Goal: Task Accomplishment & Management: Manage account settings

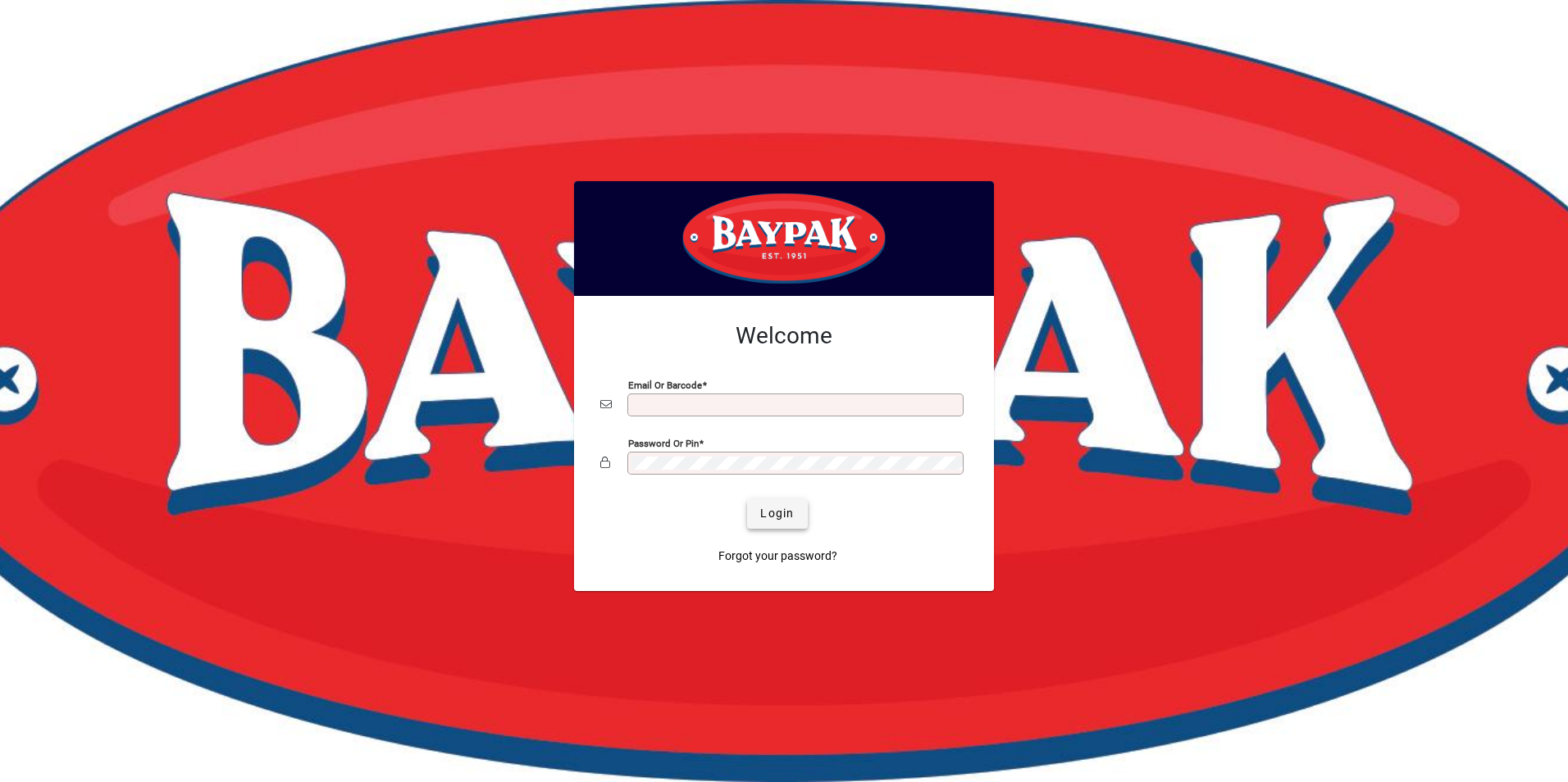
type input "**********"
click at [790, 515] on span "Login" at bounding box center [777, 513] width 34 height 17
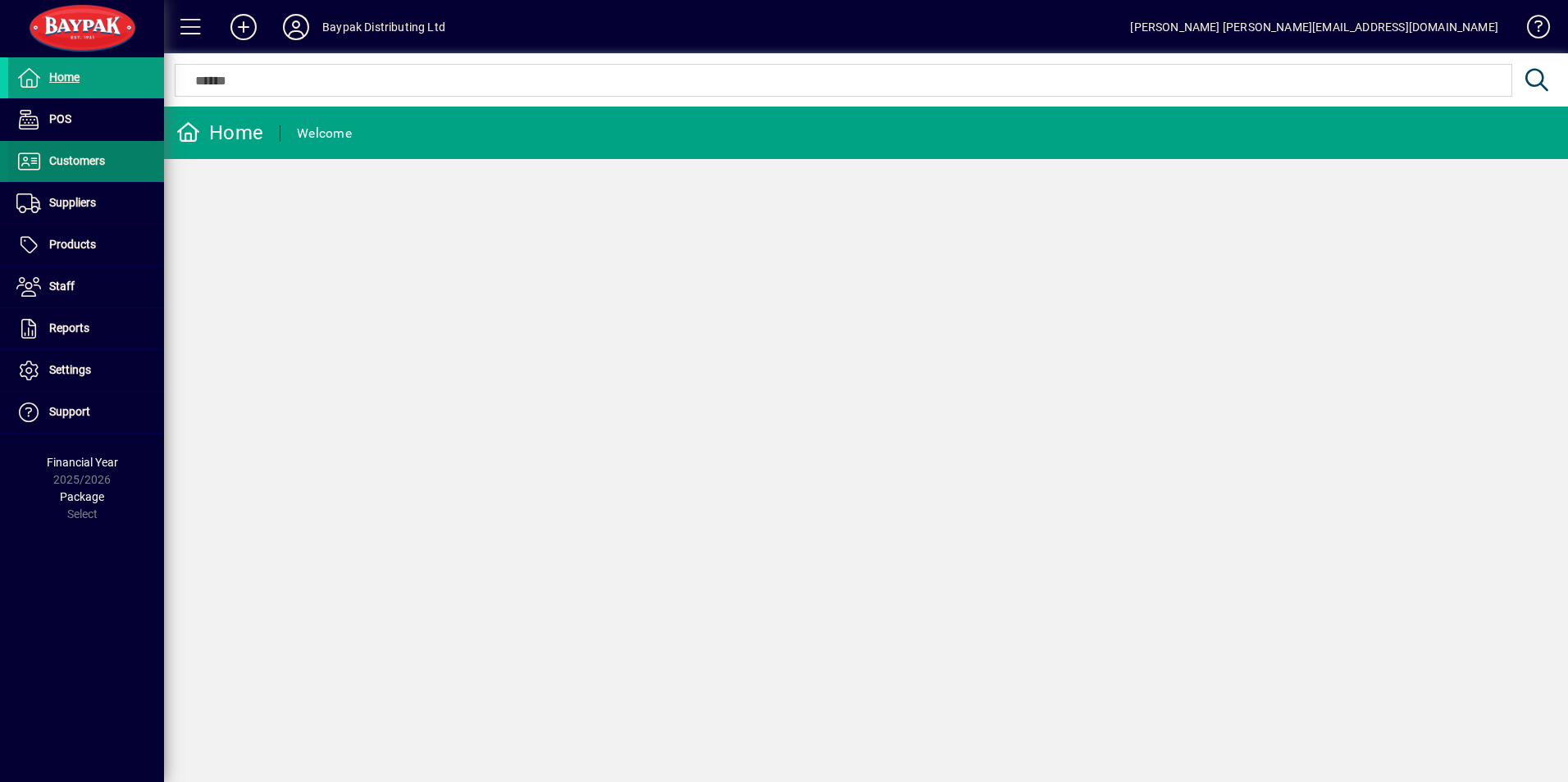
click at [73, 159] on span "Customers" at bounding box center [77, 160] width 55 height 13
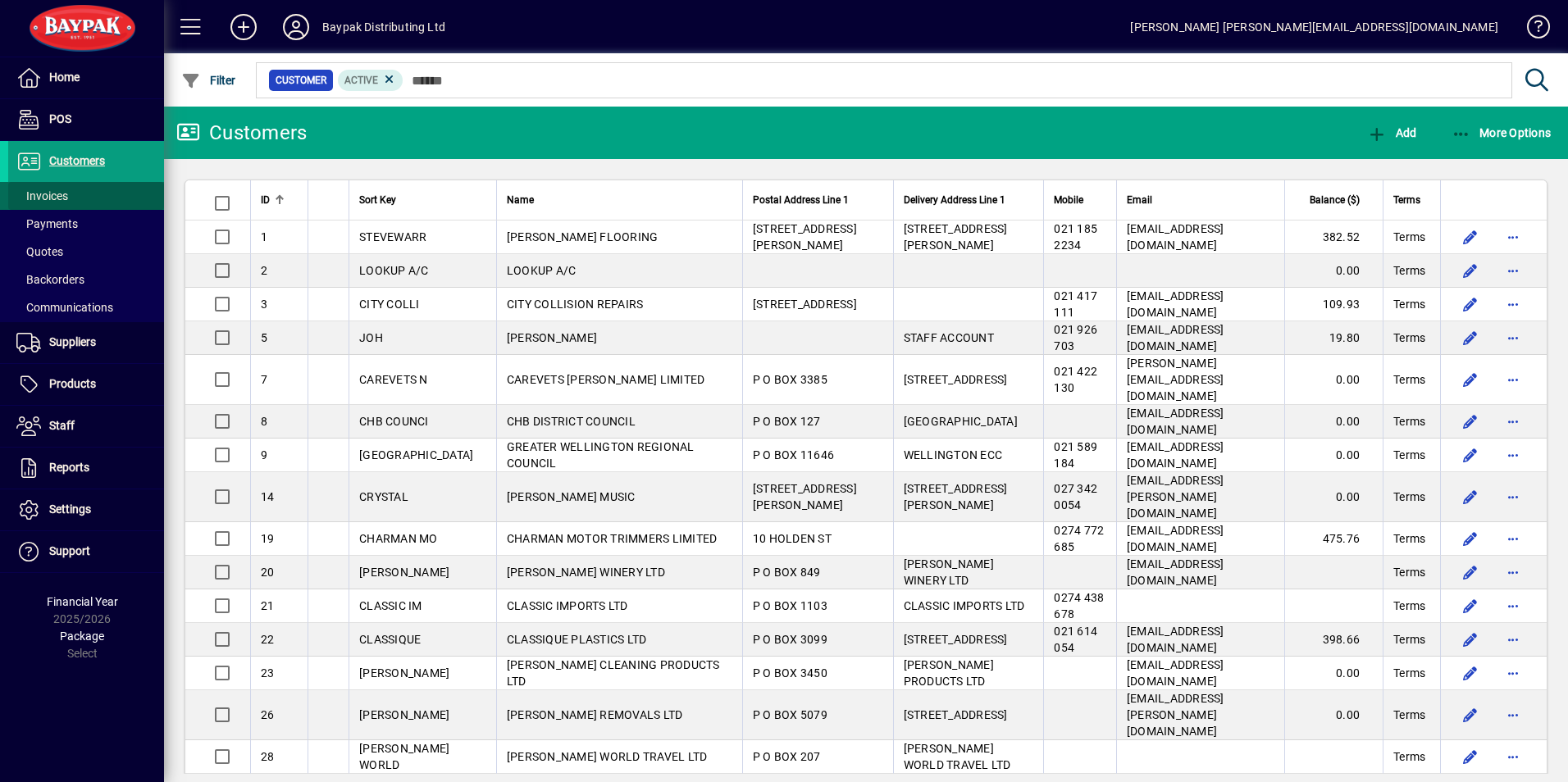
click at [59, 192] on span "Invoices" at bounding box center [42, 196] width 52 height 13
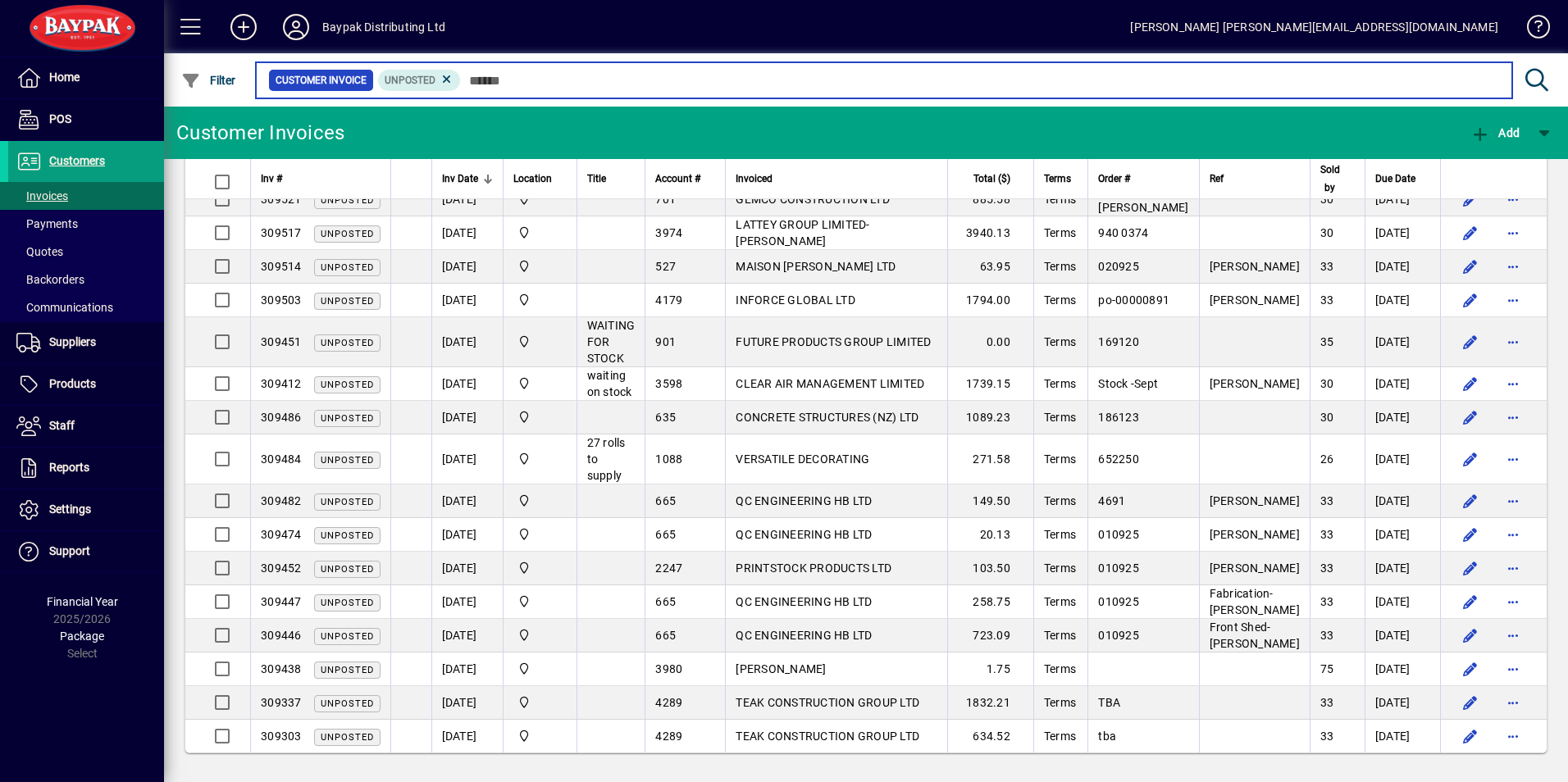
scroll to position [155, 0]
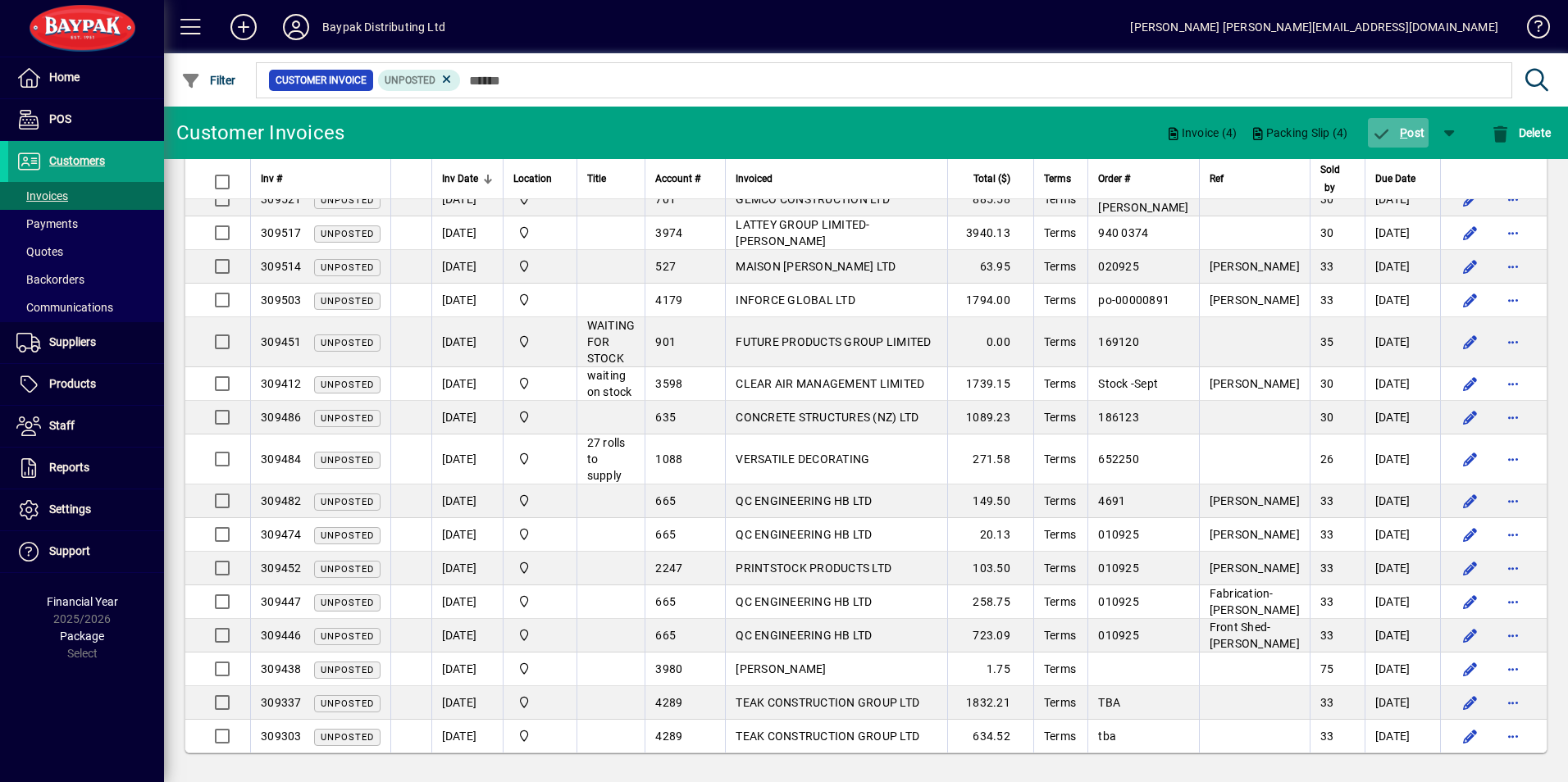
click at [1404, 132] on span "P" at bounding box center [1403, 132] width 7 height 13
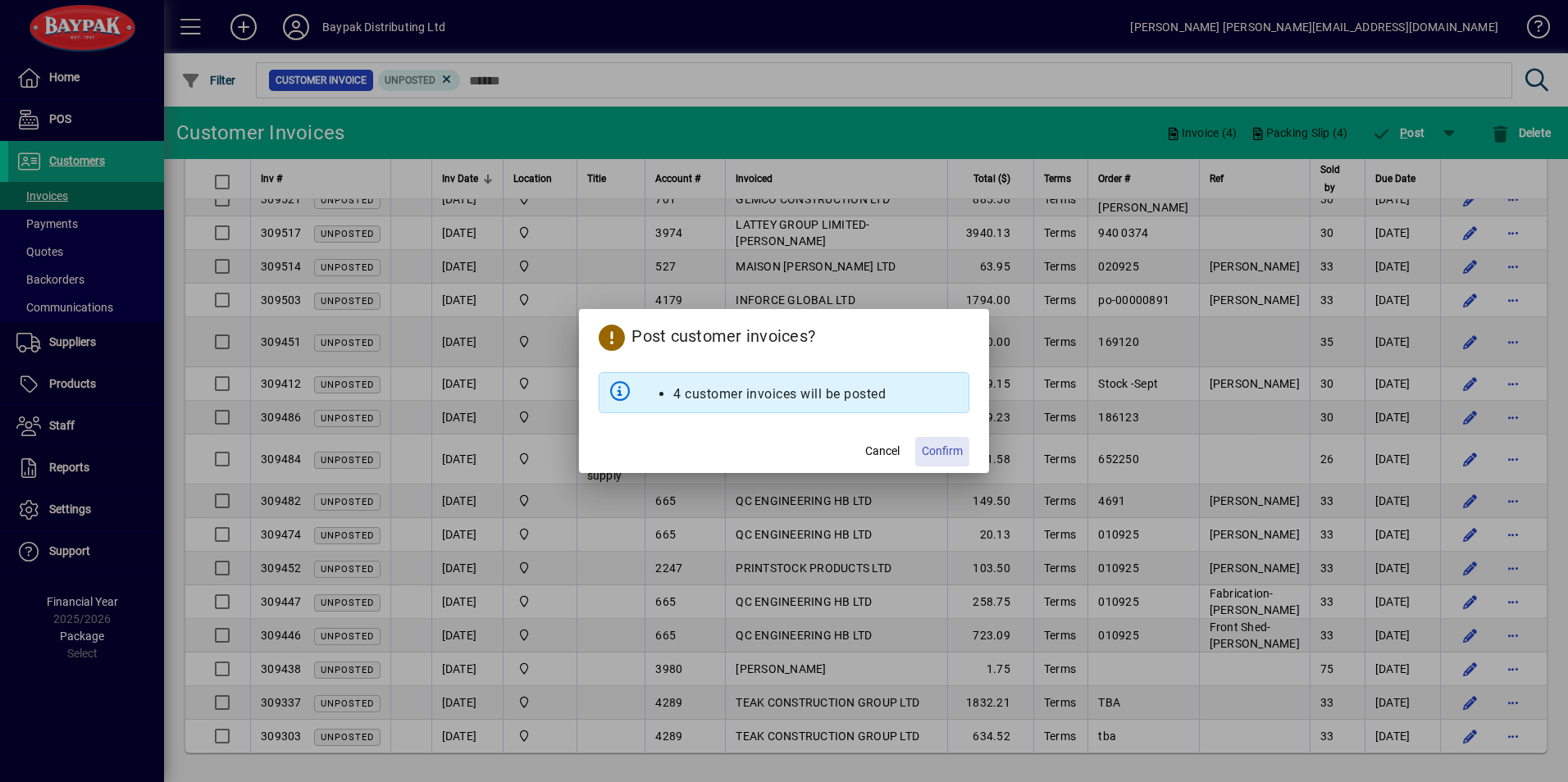
click at [940, 450] on span "Confirm" at bounding box center [942, 451] width 41 height 17
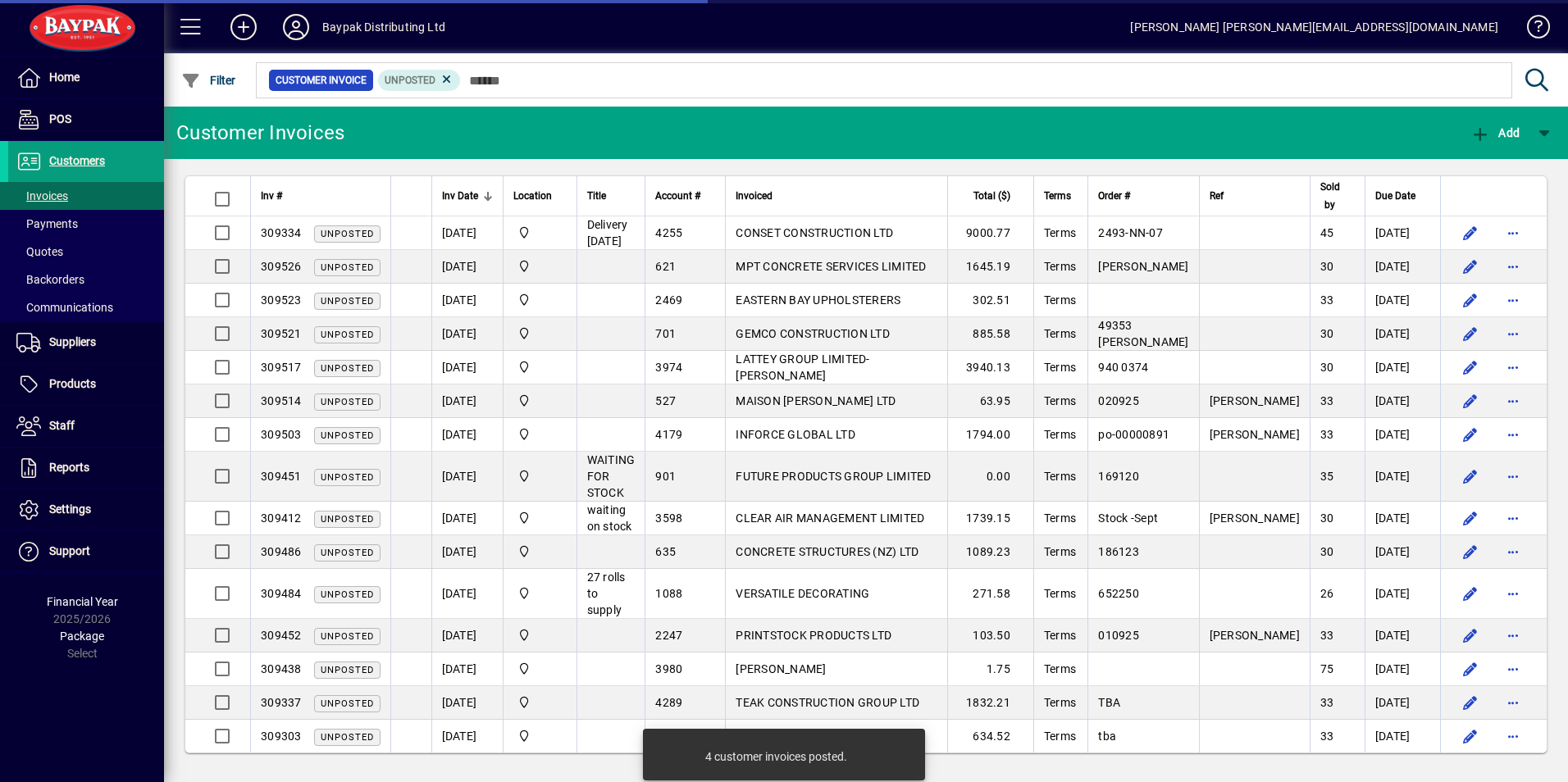
scroll to position [0, 0]
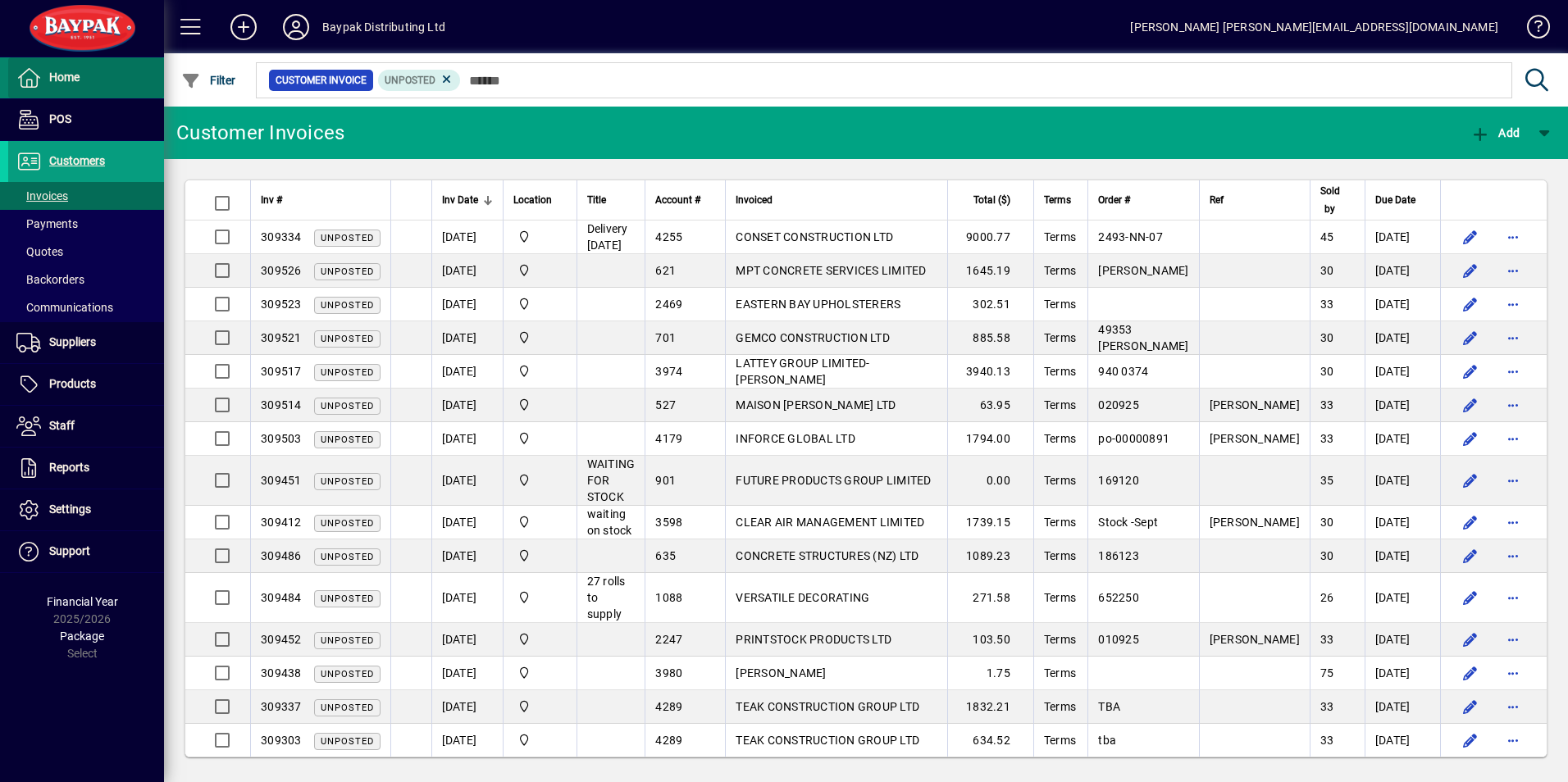
click at [65, 74] on span "Home" at bounding box center [64, 77] width 30 height 13
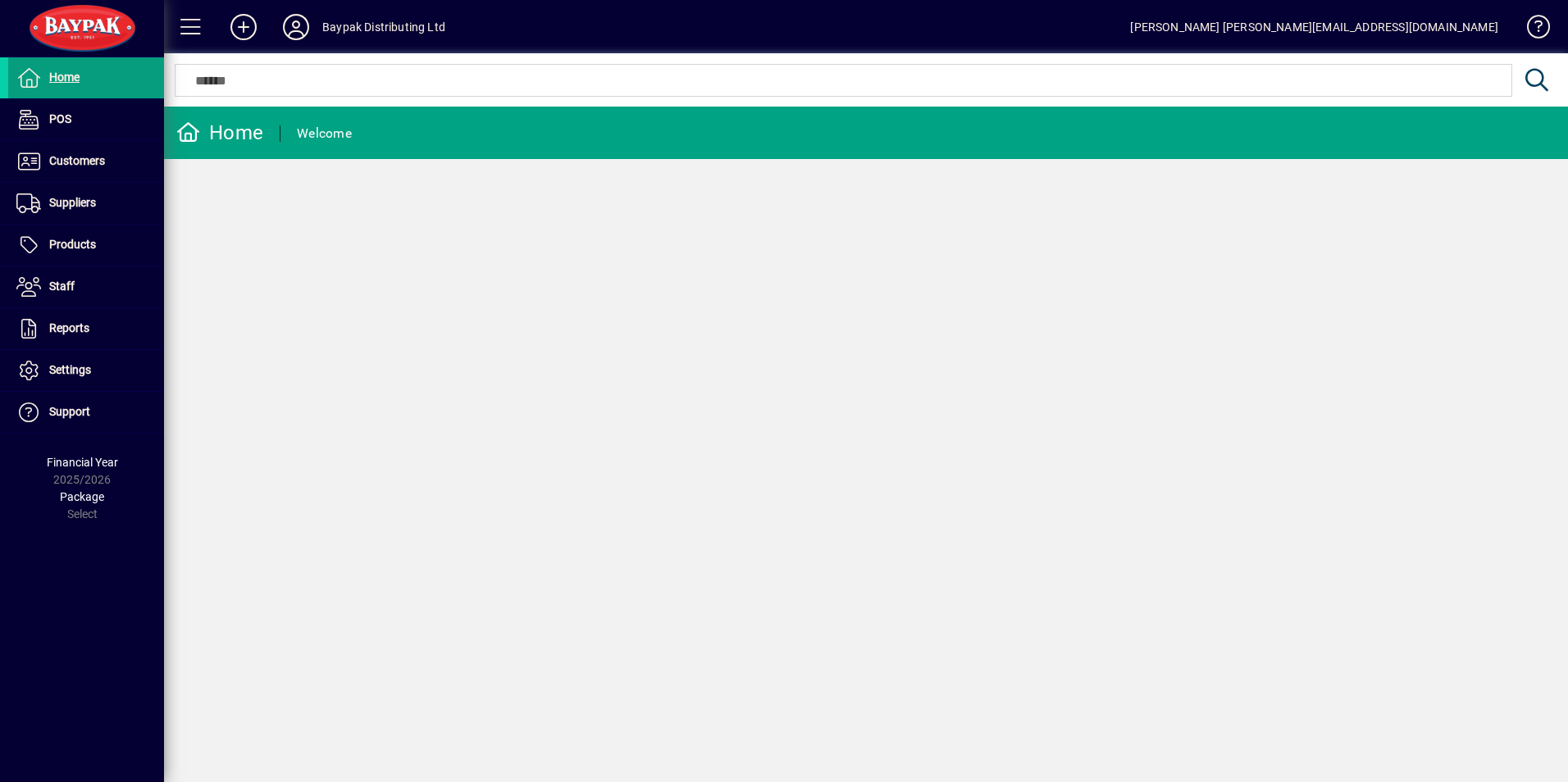
click at [294, 43] on span at bounding box center [295, 27] width 53 height 39
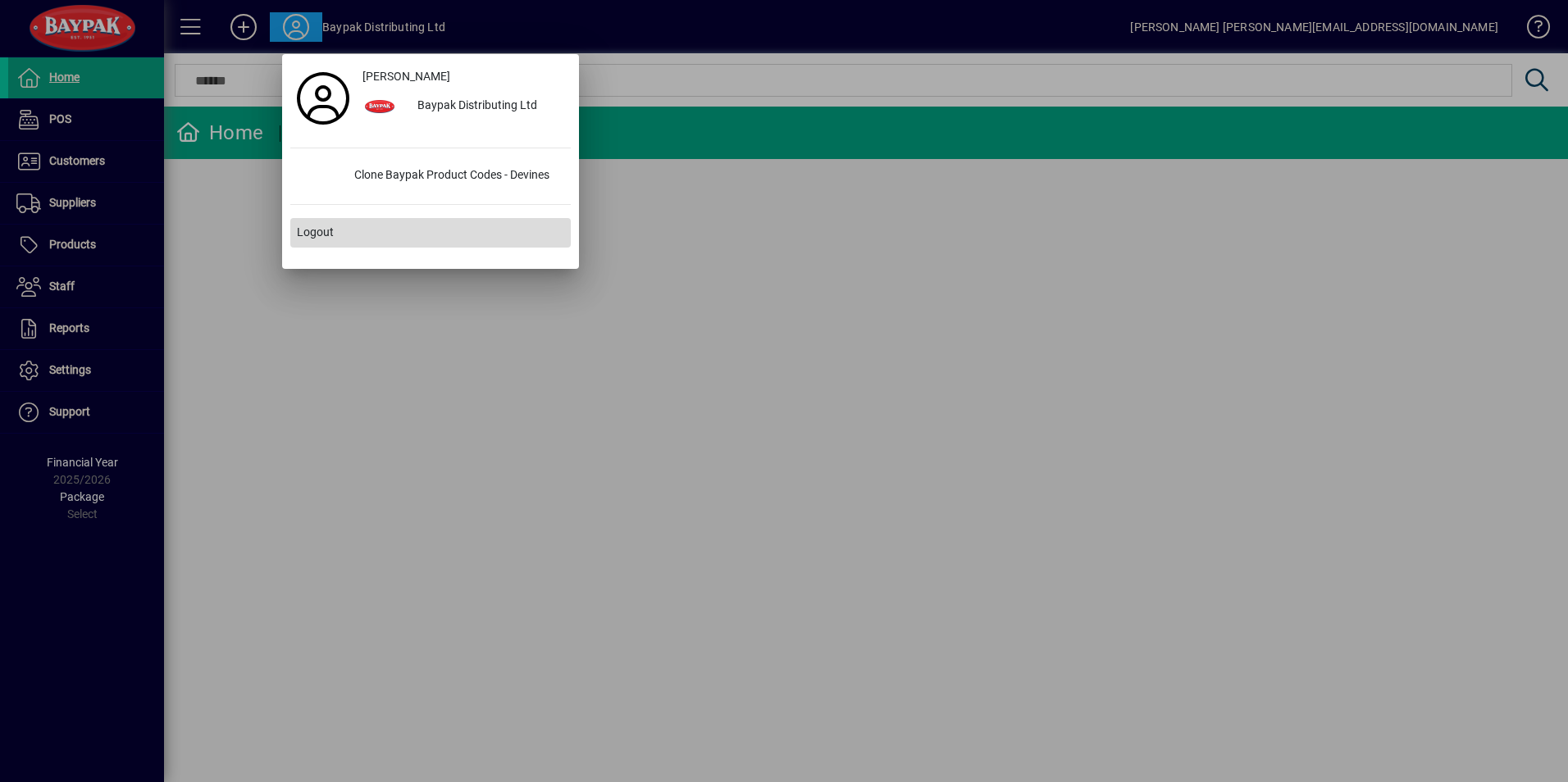
click at [308, 231] on span "Logout" at bounding box center [315, 232] width 37 height 17
